Goal: Feedback & Contribution: Contribute content

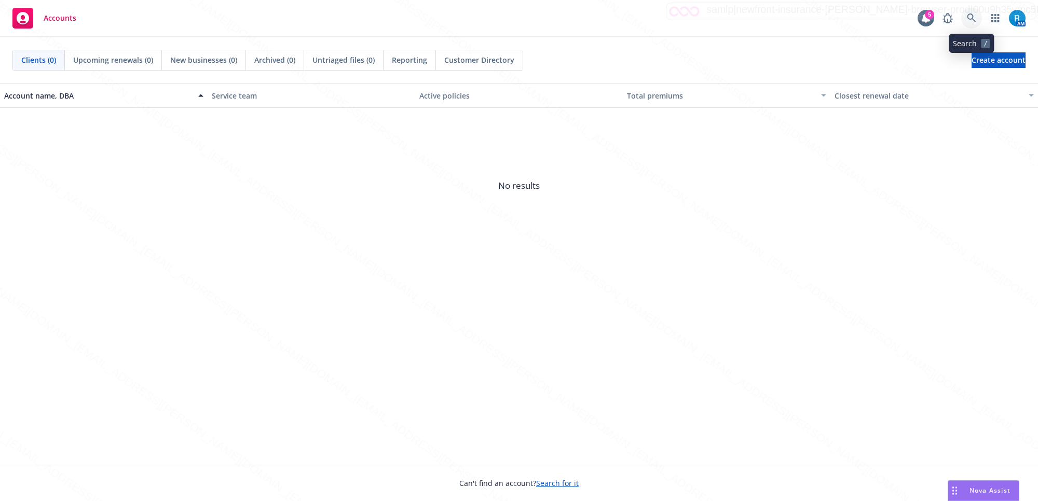
click at [964, 17] on link at bounding box center [971, 18] width 21 height 21
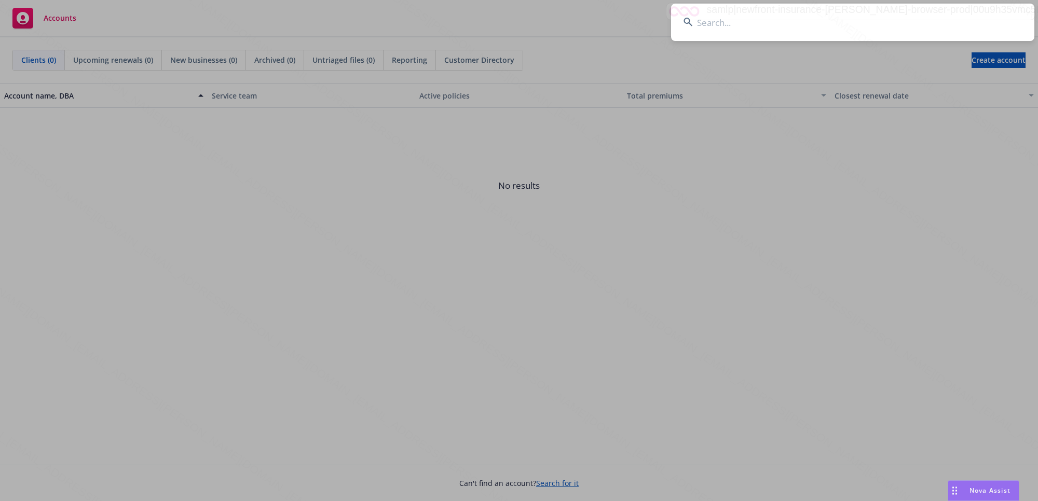
click at [751, 21] on input at bounding box center [852, 22] width 363 height 37
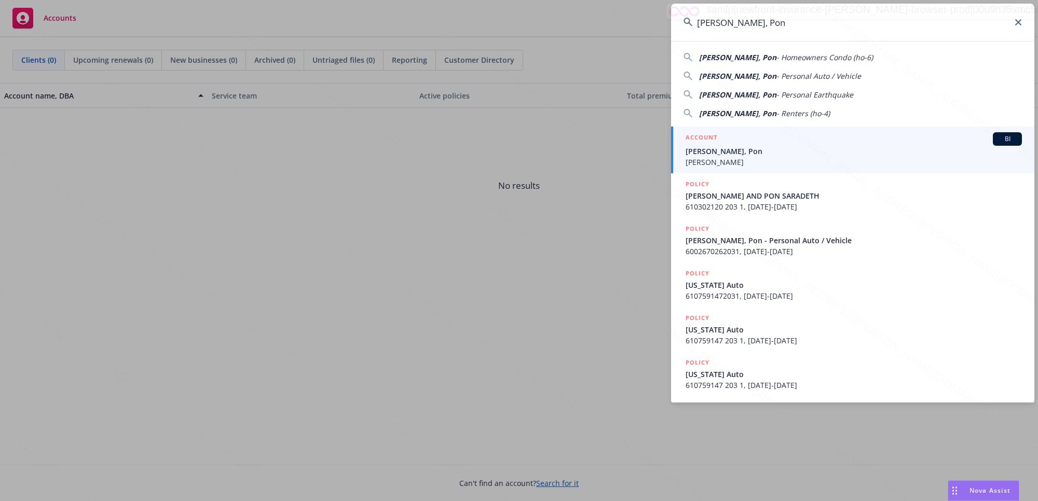
type input "[PERSON_NAME], Pon"
click at [734, 158] on span "[PERSON_NAME]" at bounding box center [853, 162] width 336 height 11
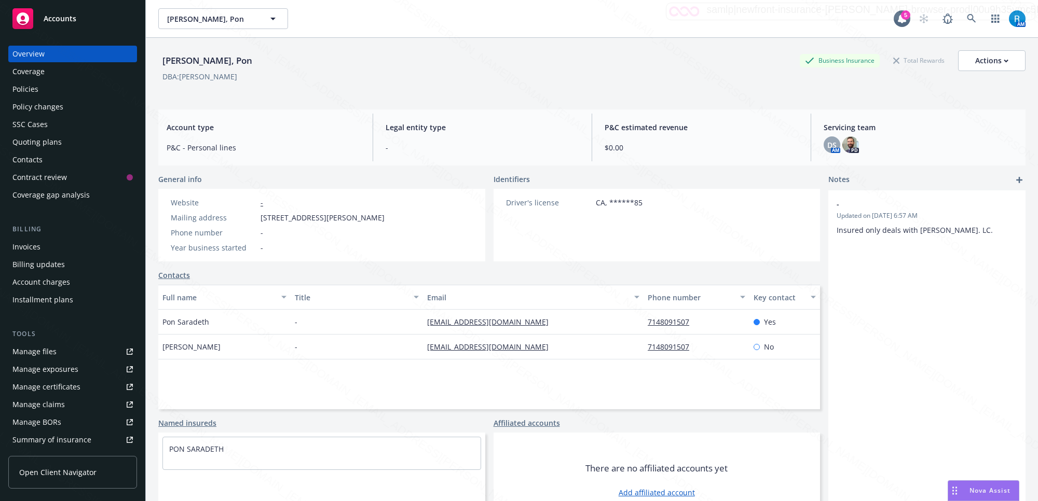
click at [32, 87] on div "Policies" at bounding box center [25, 89] width 26 height 17
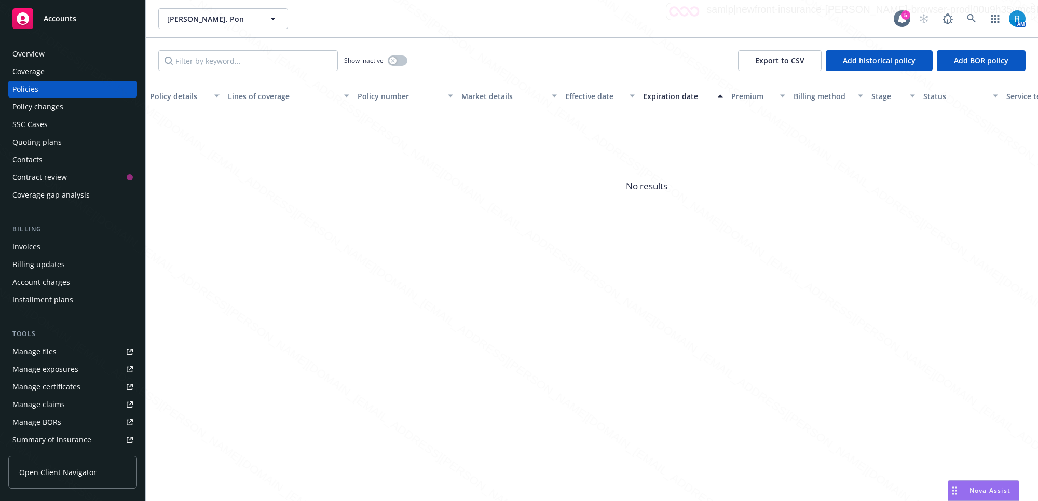
click at [47, 55] on div "Overview" at bounding box center [72, 54] width 120 height 17
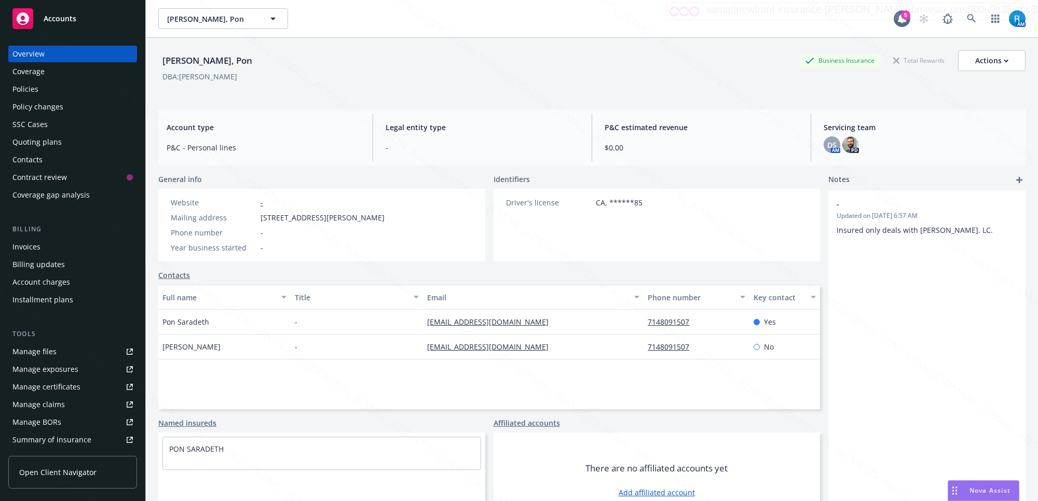
click at [34, 125] on div "SSC Cases" at bounding box center [29, 124] width 35 height 17
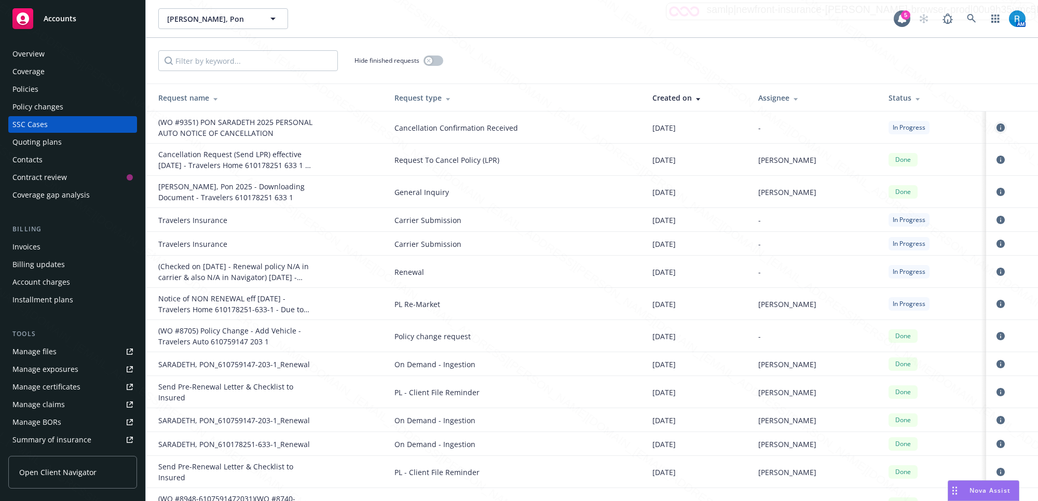
click at [996, 130] on icon "circleInformation" at bounding box center [1000, 127] width 8 height 8
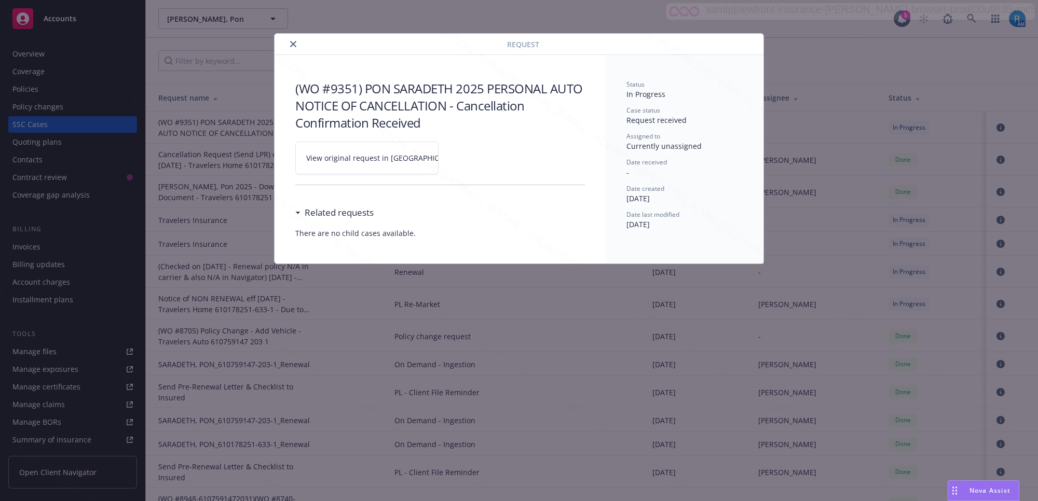
click at [467, 159] on icon at bounding box center [470, 158] width 6 height 6
click at [291, 43] on icon "close" at bounding box center [293, 44] width 6 height 6
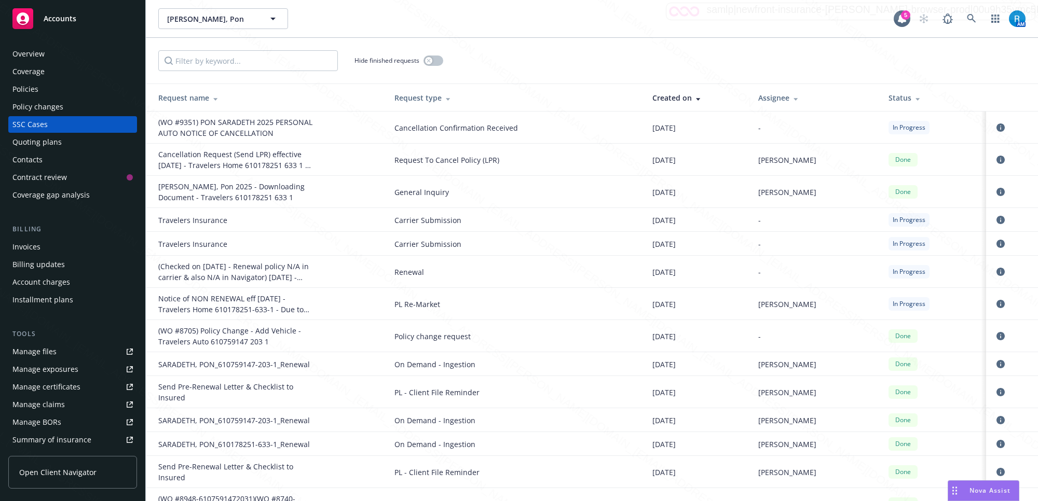
click at [50, 54] on div "Overview" at bounding box center [72, 54] width 120 height 17
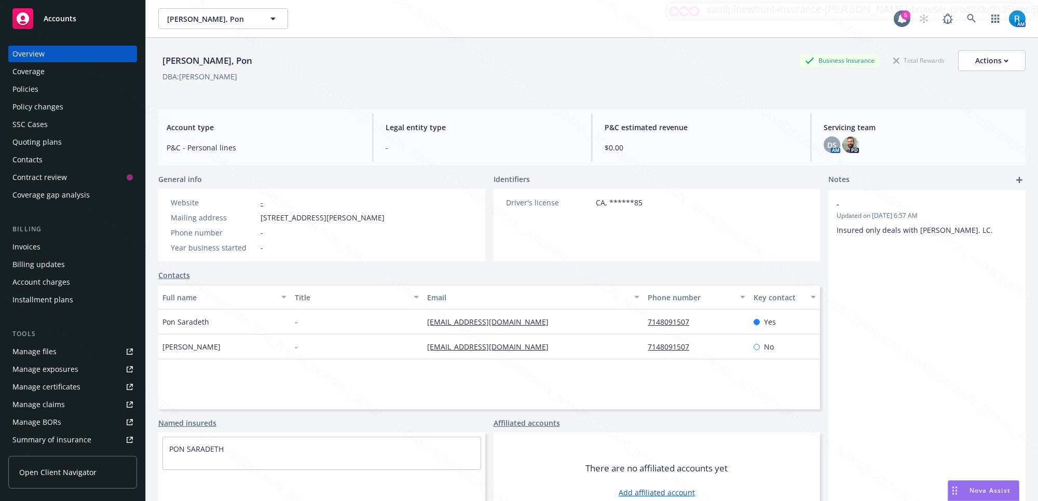
click at [52, 349] on div "Manage files" at bounding box center [34, 351] width 44 height 17
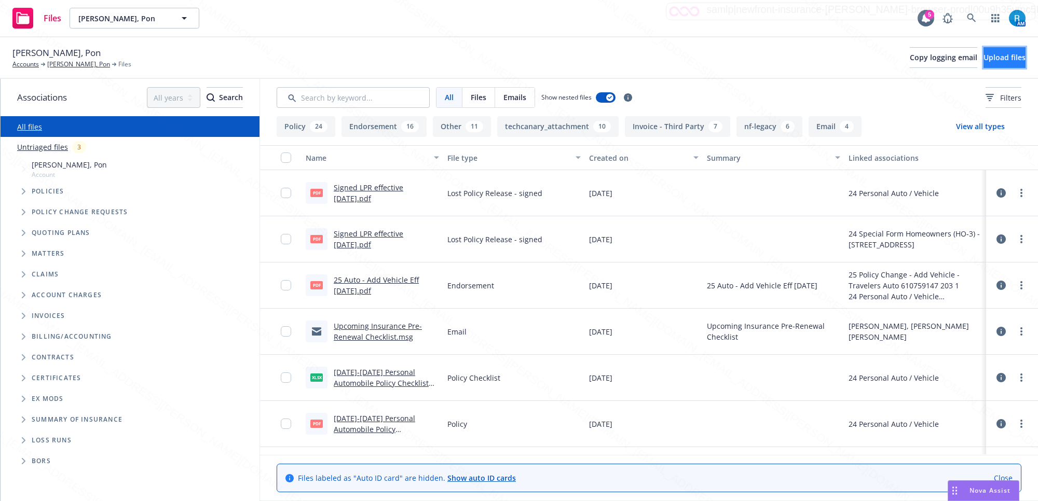
click at [983, 58] on span "Upload files" at bounding box center [1004, 57] width 42 height 10
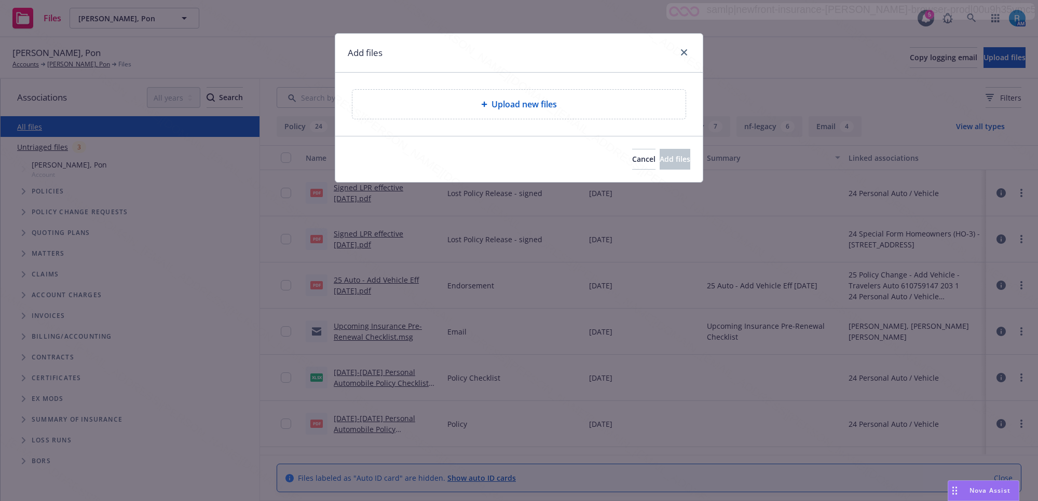
click at [525, 109] on span "Upload new files" at bounding box center [523, 104] width 65 height 12
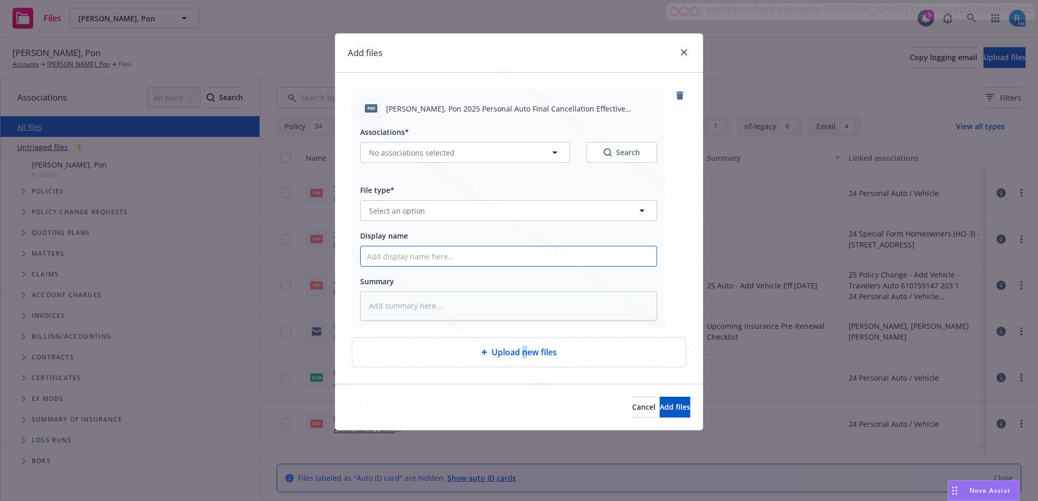
click at [402, 255] on input "Display name" at bounding box center [509, 256] width 296 height 20
paste input "25 Personal Auto CANC ENDT eff.08.01.25 - Final Cancellation sent to Insured"
type input "25 Personal Auto CANC ENDT eff.08.01.25 - Final Cancellation sent to Insured"
click at [374, 318] on textarea at bounding box center [508, 306] width 297 height 29
paste textarea "25 Personal Auto CANC ENDT eff.08.01.25 - Final Cancellation sent to Insured"
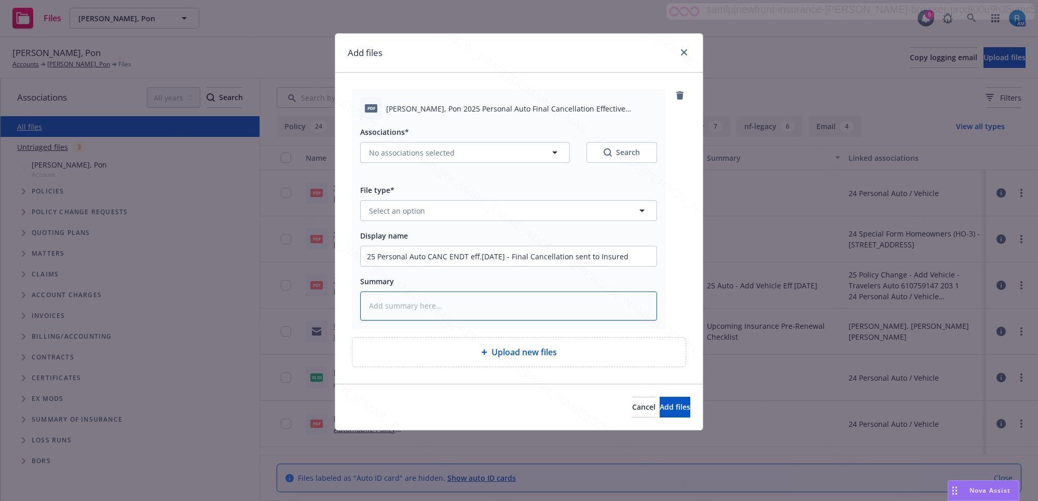
type textarea "x"
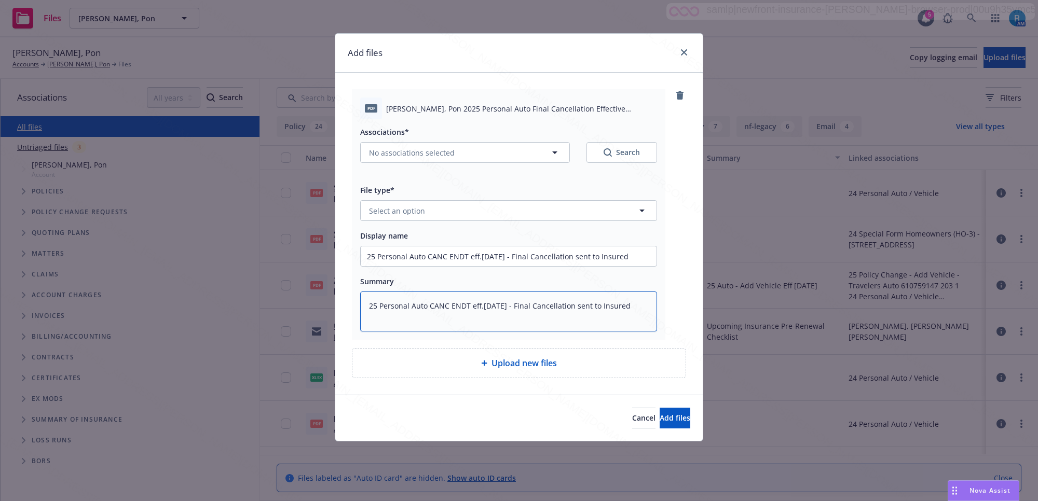
type textarea "25 Personal Auto CANC ENDT eff.08.01.25 - Final Cancellation sent to Insured"
click at [397, 213] on span "Select an option" at bounding box center [397, 210] width 56 height 11
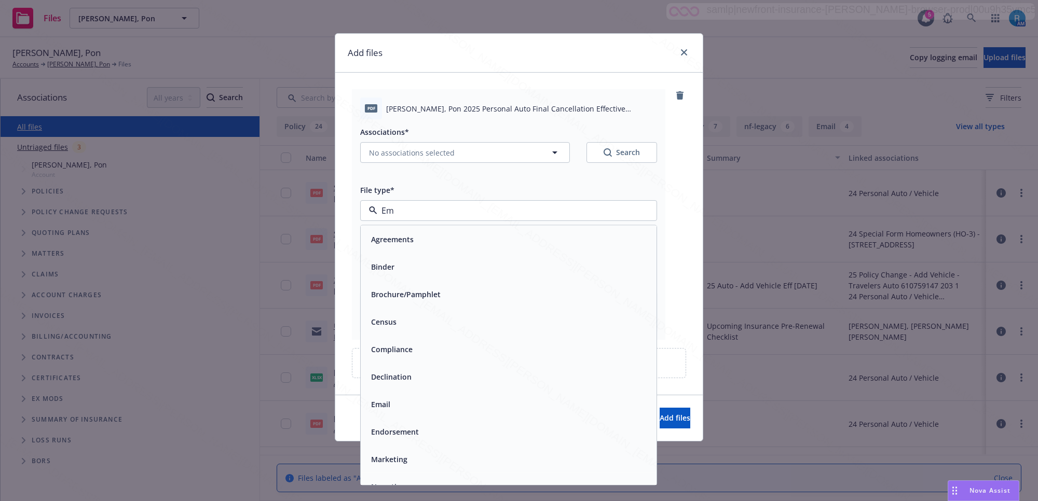
type input "Ema"
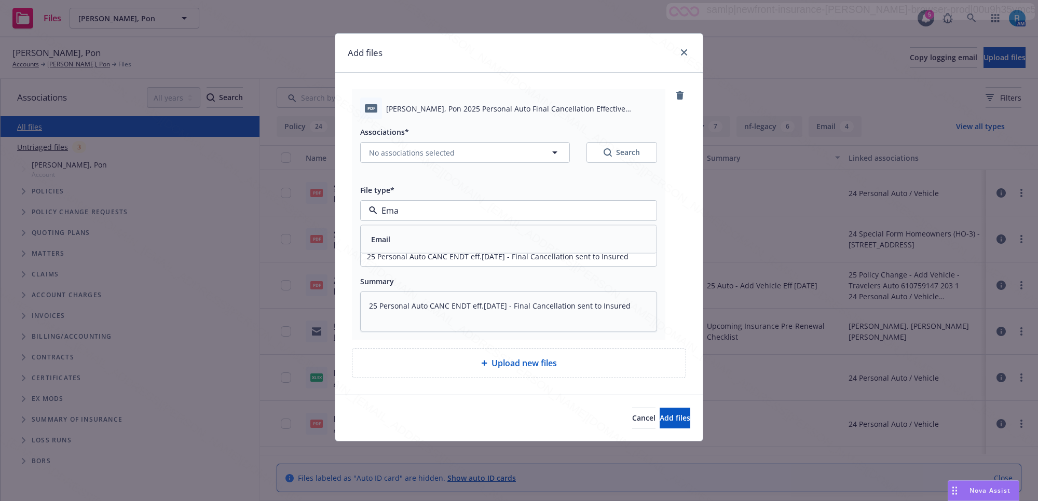
click at [418, 236] on div "Email" at bounding box center [508, 239] width 283 height 15
click at [418, 143] on button "No associations selected" at bounding box center [465, 152] width 210 height 21
type textarea "x"
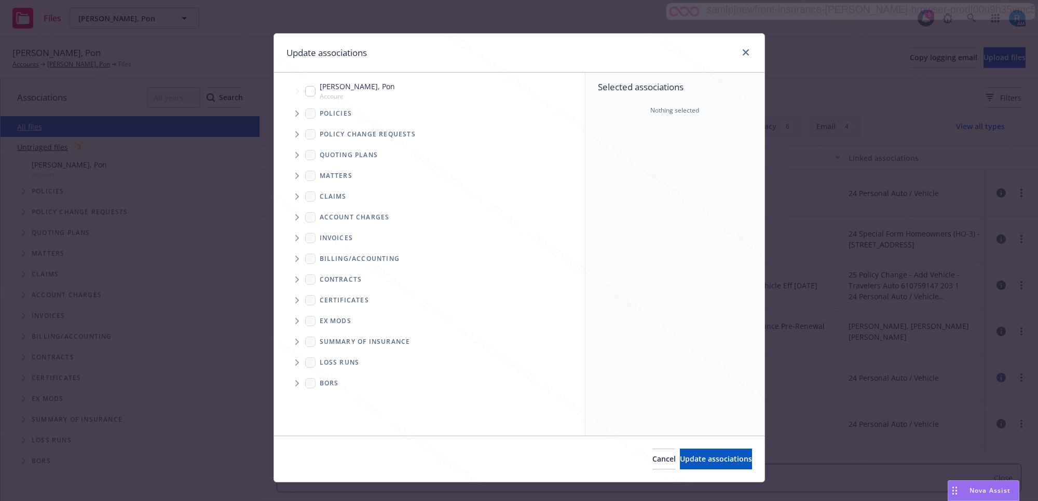
click at [308, 92] on input "Tree Example" at bounding box center [310, 91] width 10 height 10
checkbox input "true"
click at [698, 462] on span "Update associations" at bounding box center [716, 459] width 72 height 10
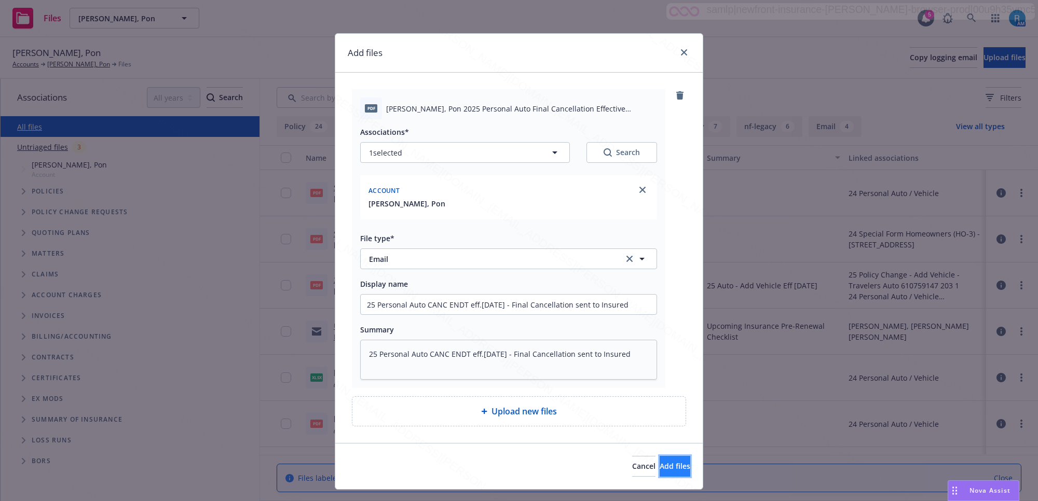
click at [659, 467] on span "Add files" at bounding box center [674, 466] width 31 height 10
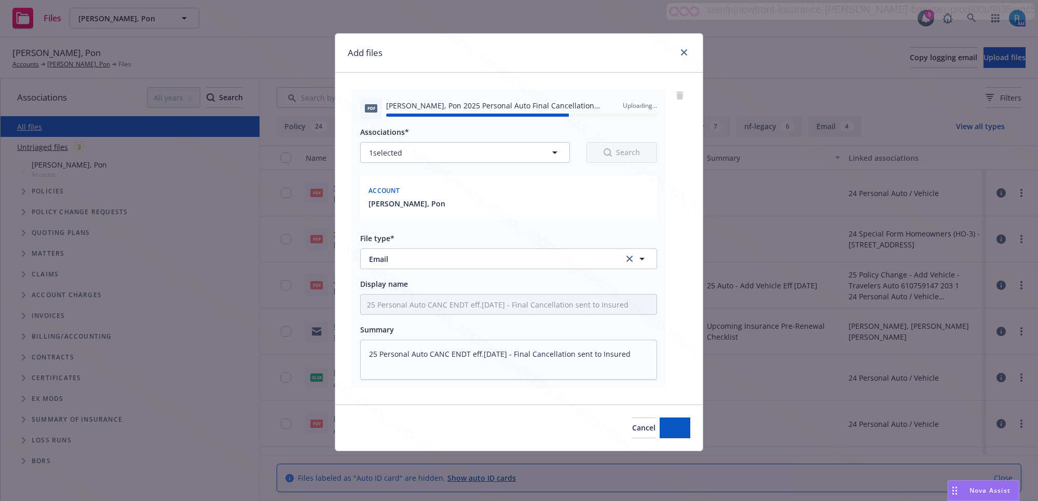
type textarea "x"
